Goal: Task Accomplishment & Management: Use online tool/utility

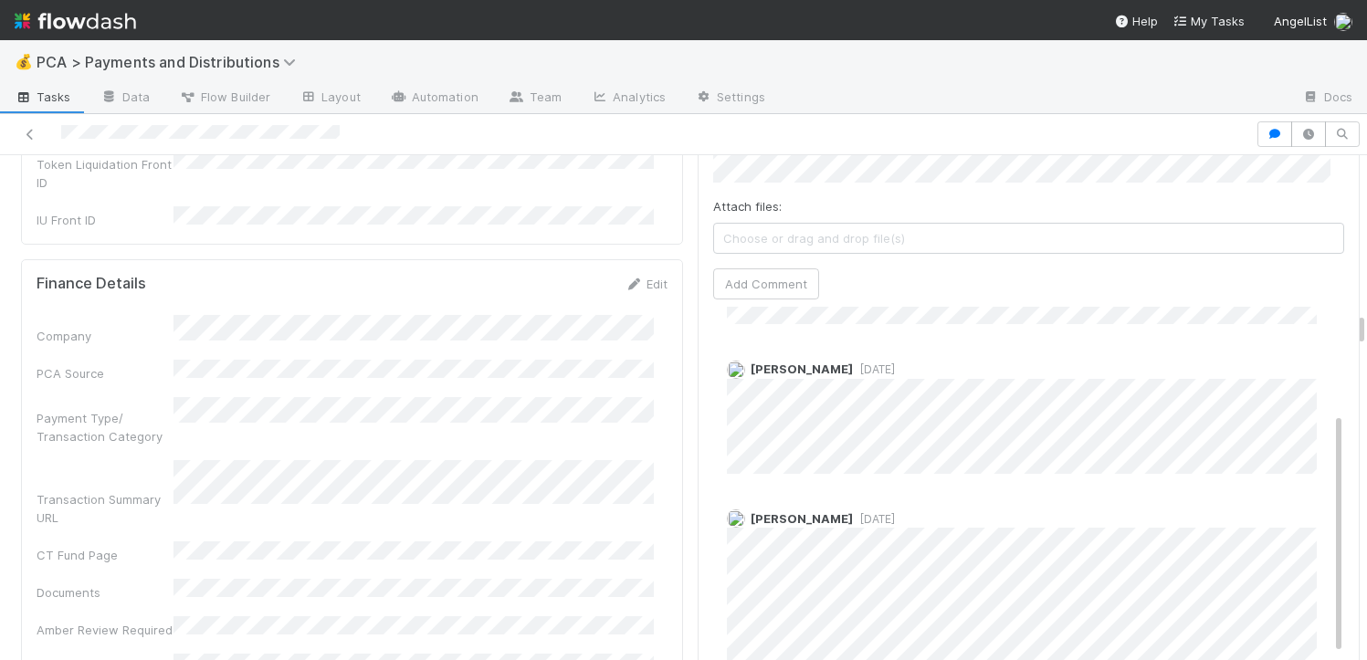
scroll to position [4337, 0]
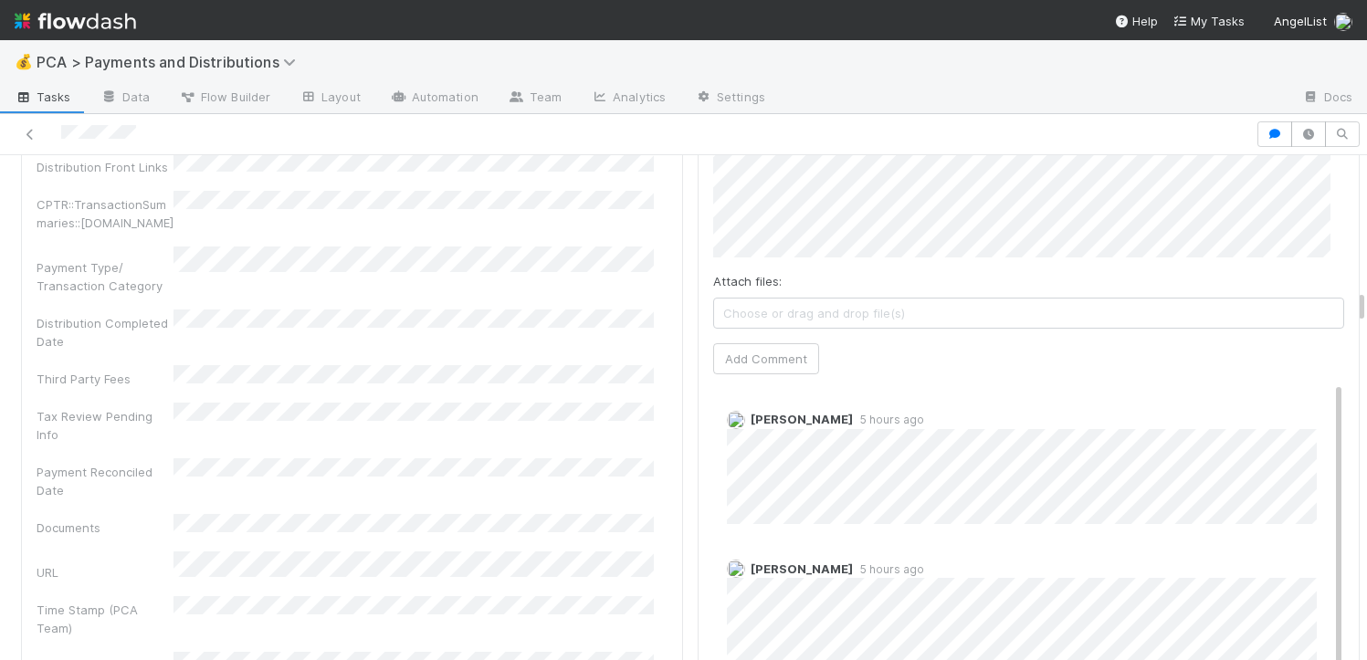
scroll to position [3454, 0]
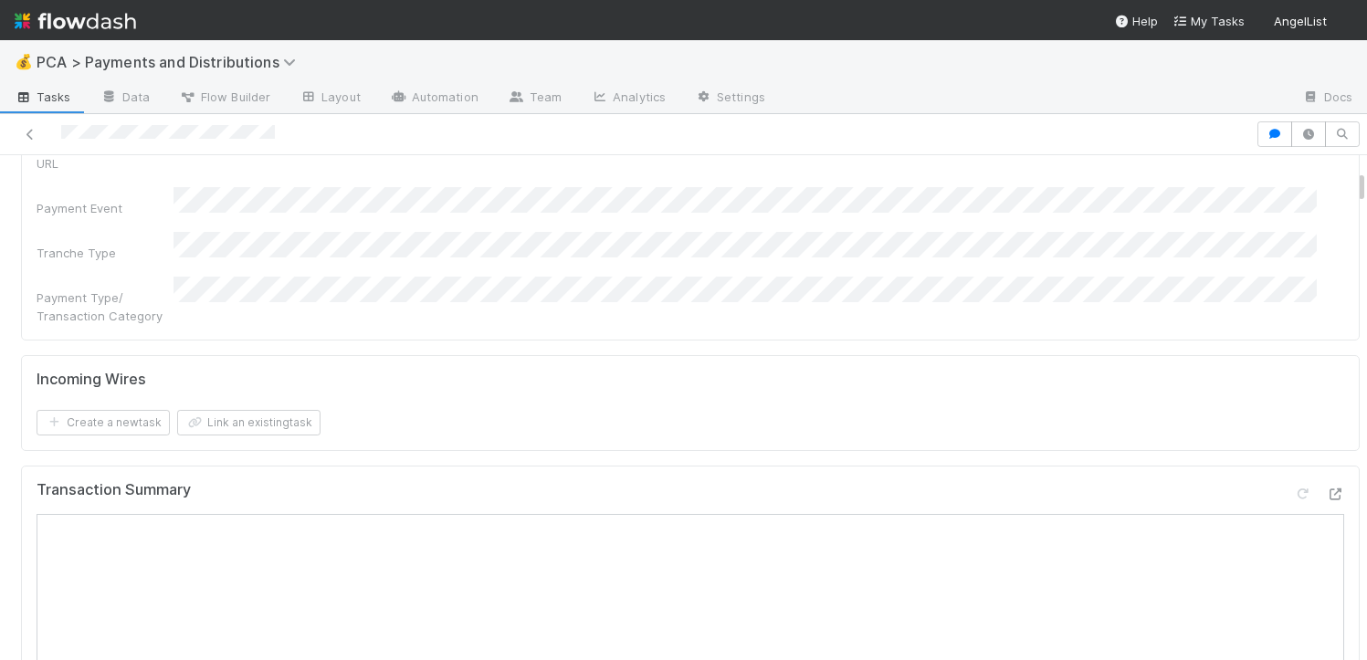
scroll to position [596, 0]
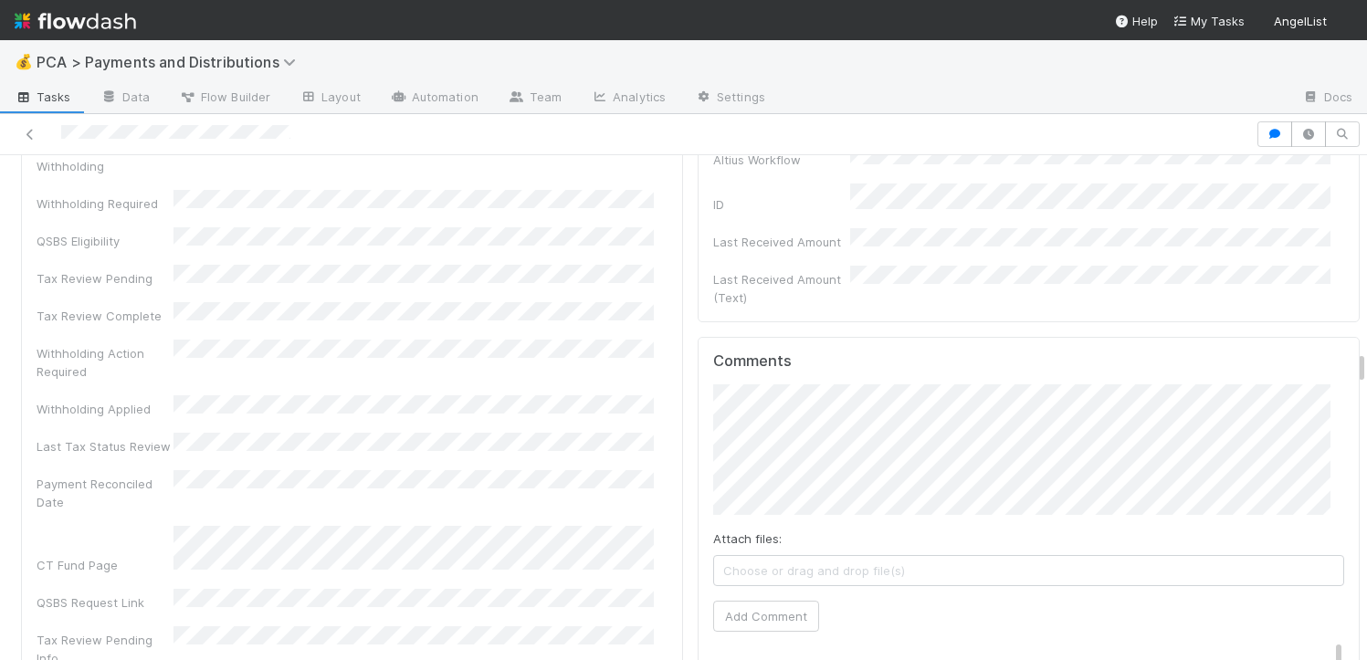
scroll to position [5159, 0]
click at [752, 459] on div "Comments Attach files: Choose or drag and drop file(s) Add Comment David Bodell…" at bounding box center [1028, 670] width 631 height 653
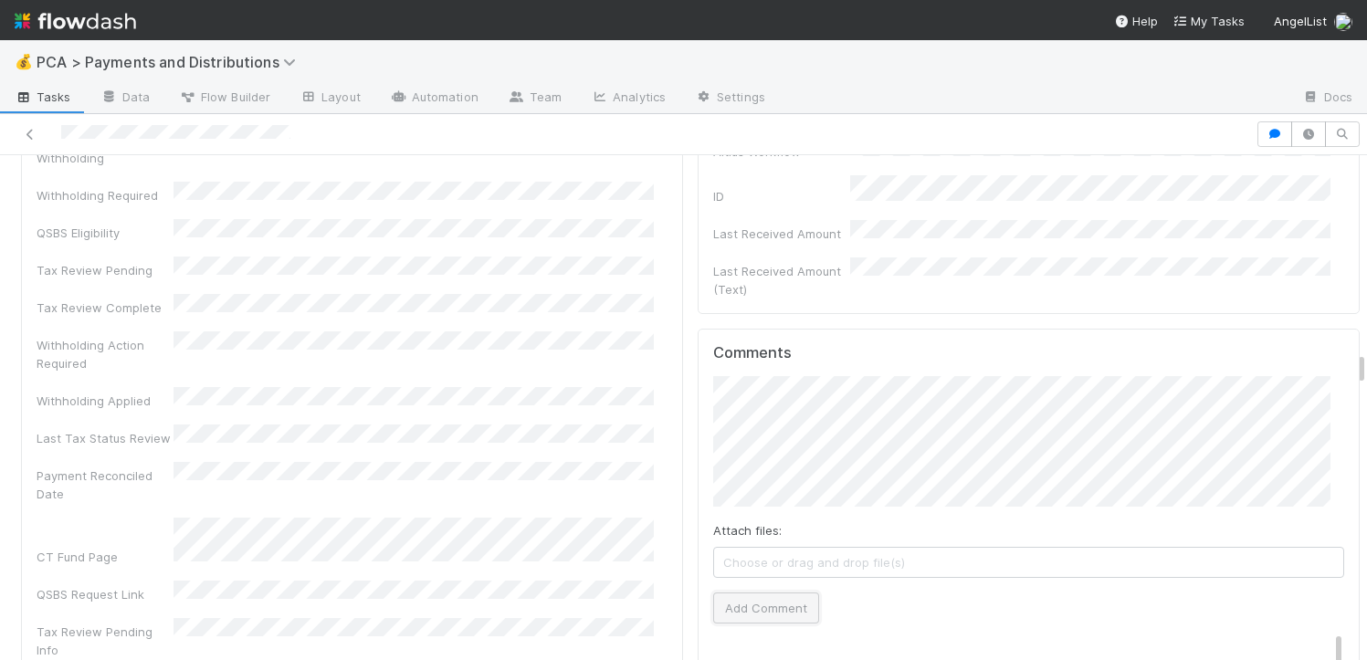
click at [754, 593] on button "Add Comment" at bounding box center [766, 608] width 106 height 31
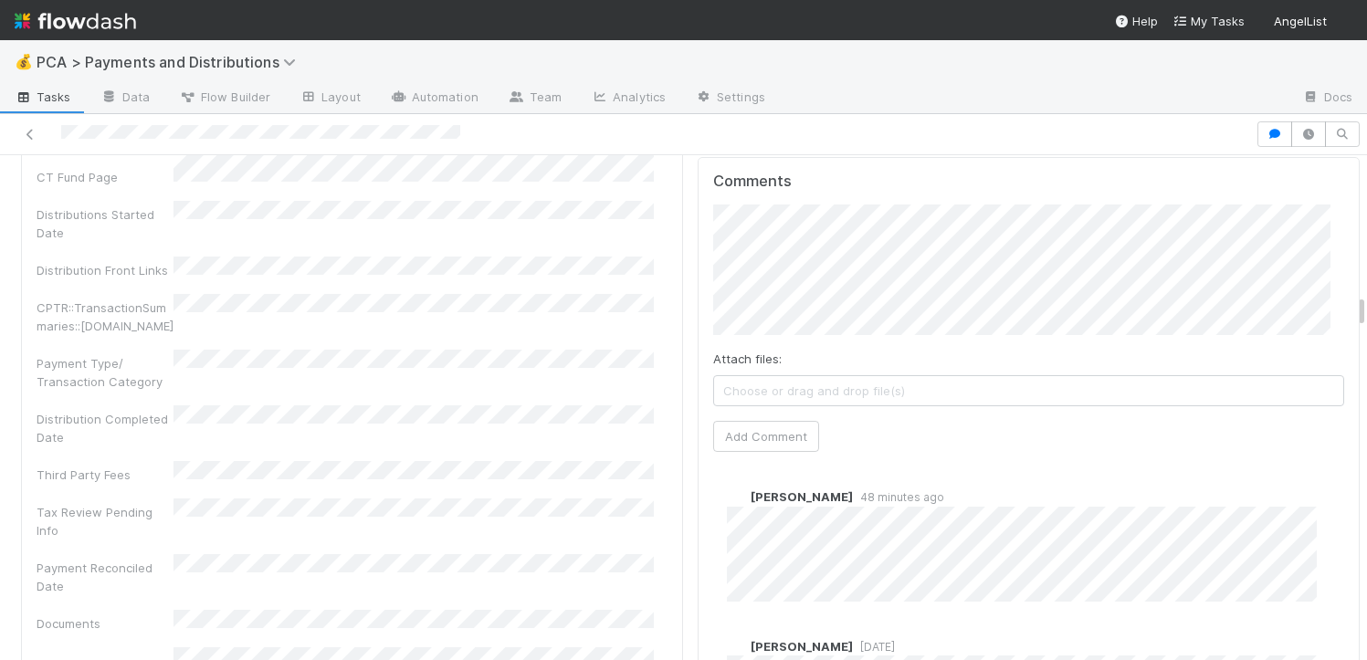
scroll to position [4181, 0]
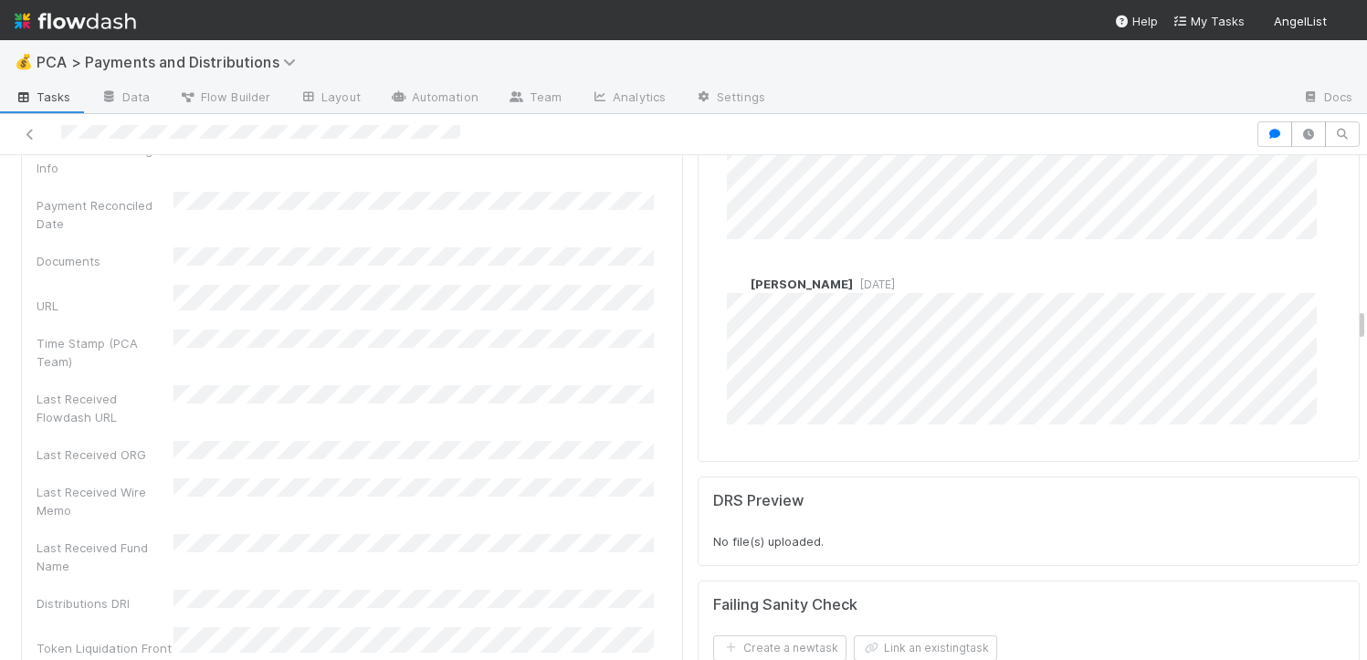
scroll to position [4046, 0]
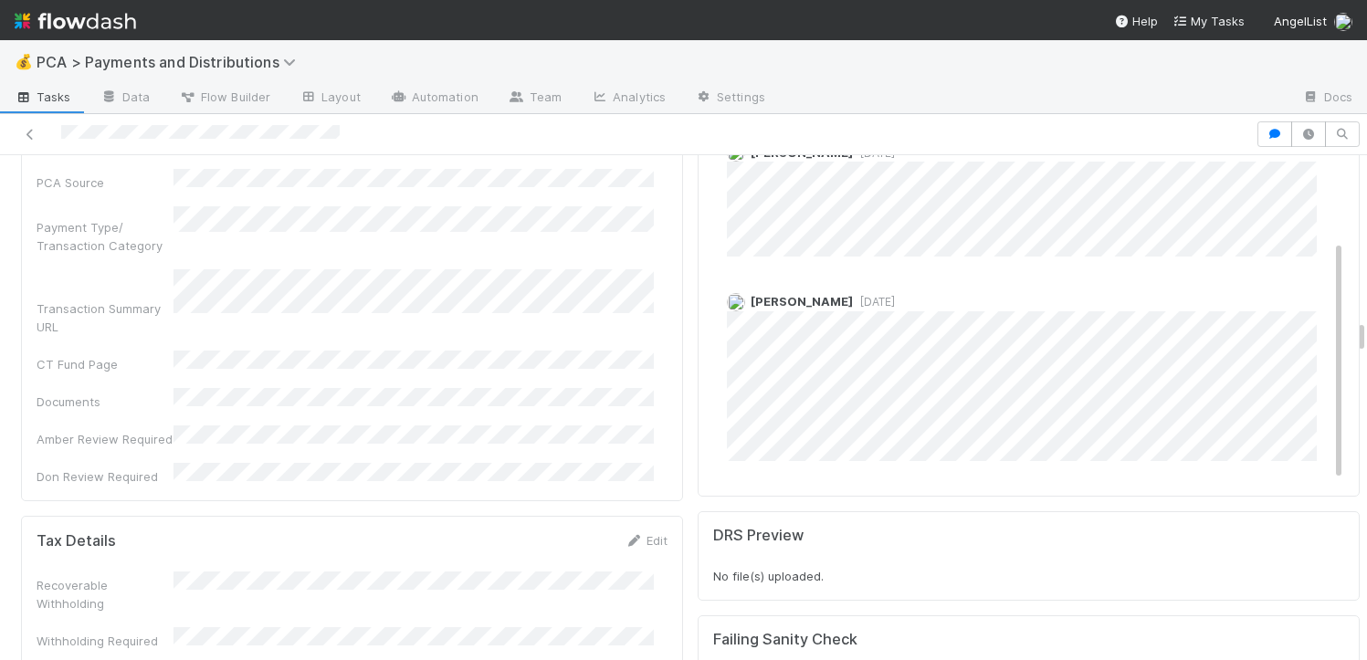
scroll to position [4536, 0]
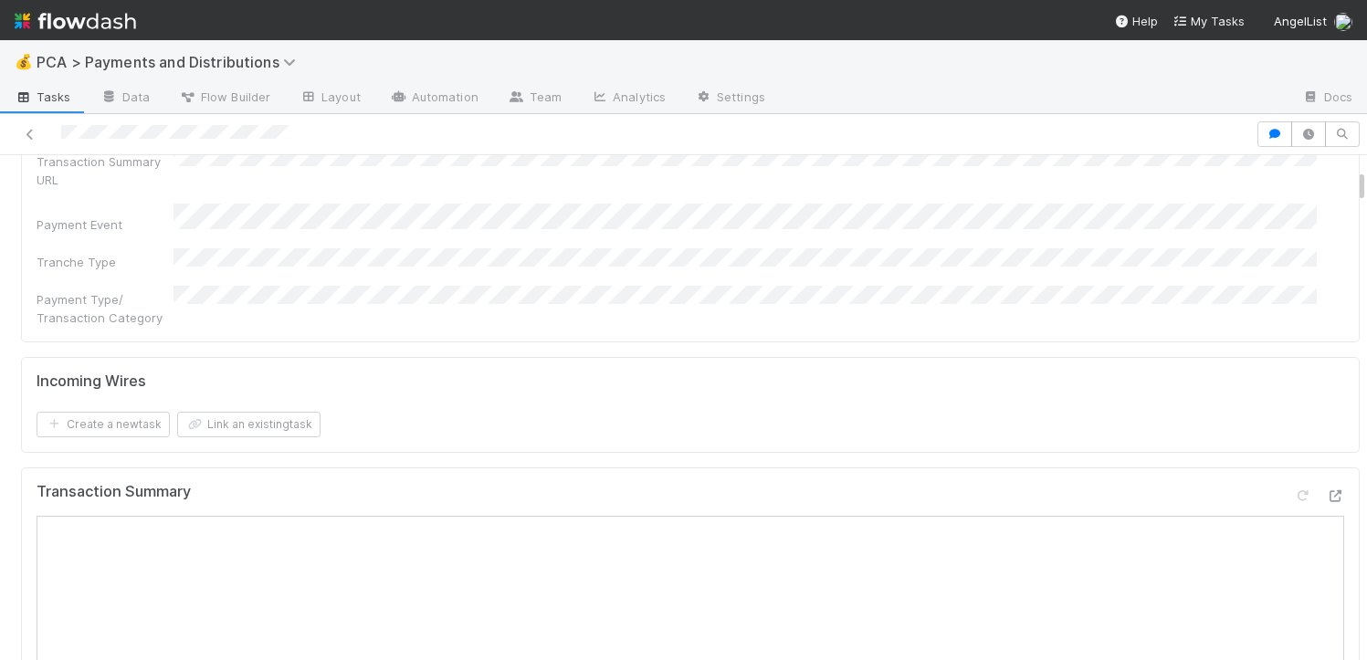
scroll to position [373, 0]
click at [1326, 492] on icon at bounding box center [1335, 498] width 18 height 12
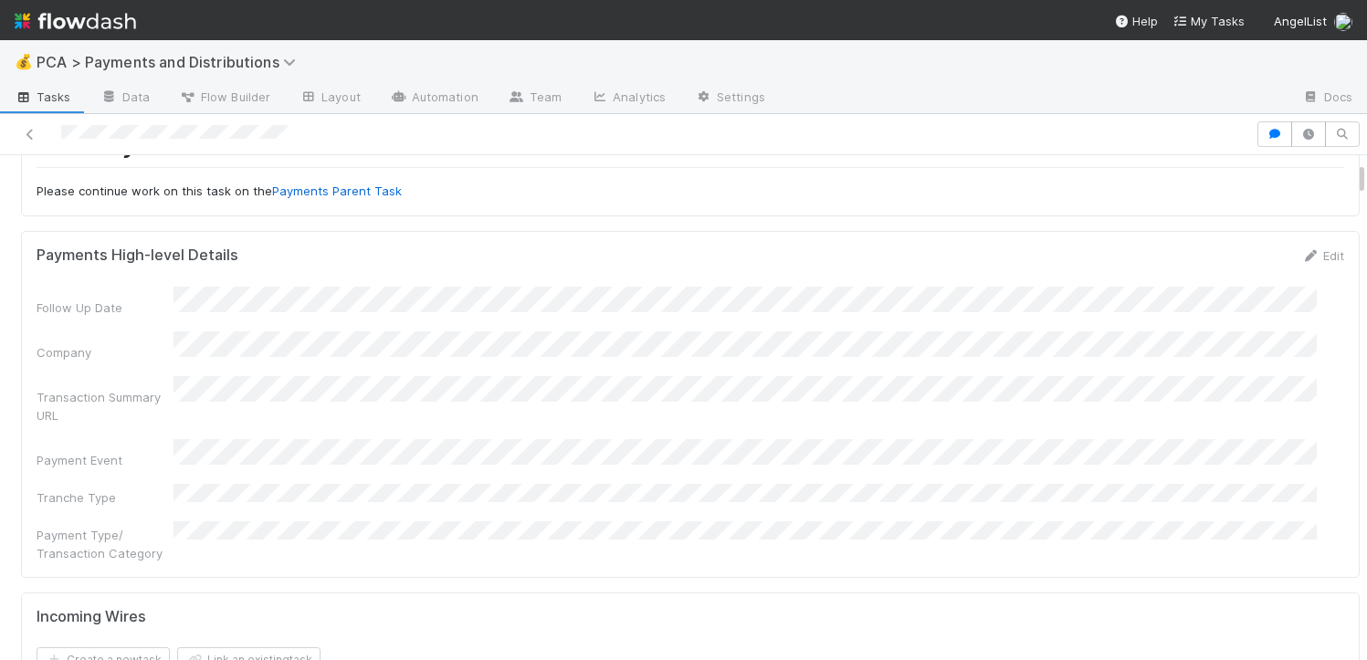
scroll to position [0, 0]
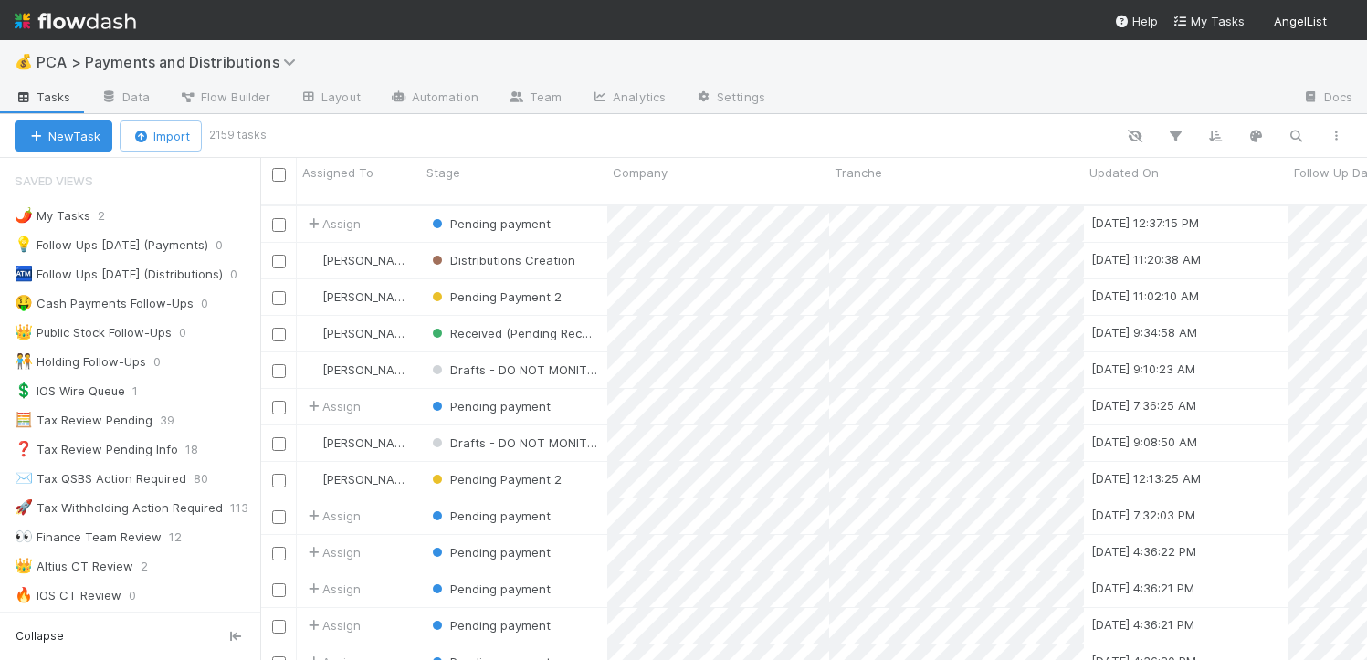
scroll to position [456, 1093]
